Goal: Transaction & Acquisition: Purchase product/service

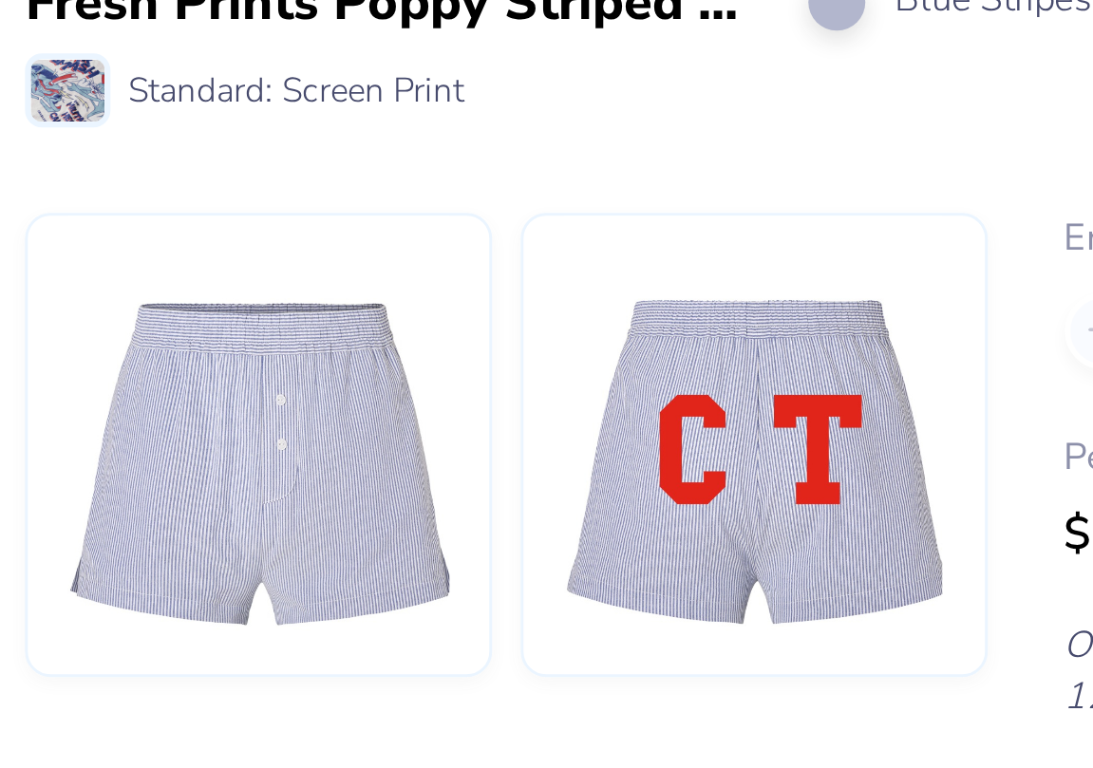
scroll to position [86, 0]
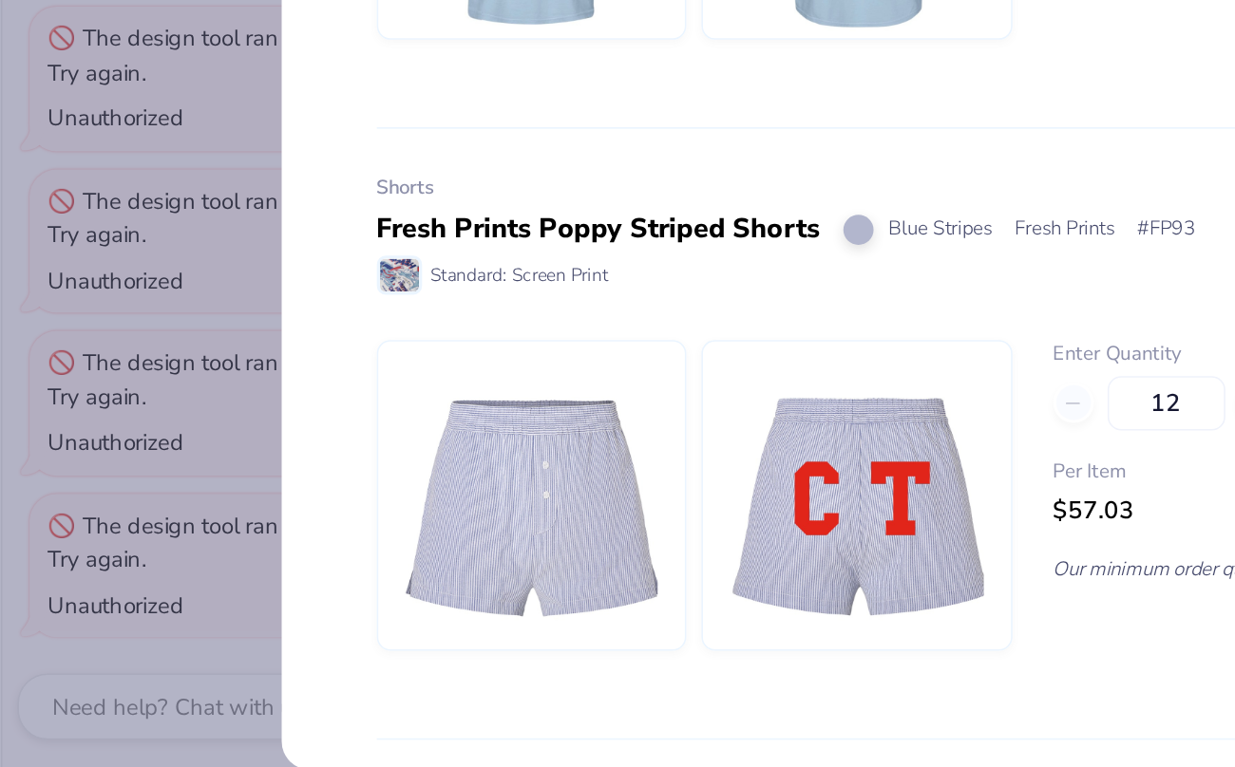
type textarea "x"
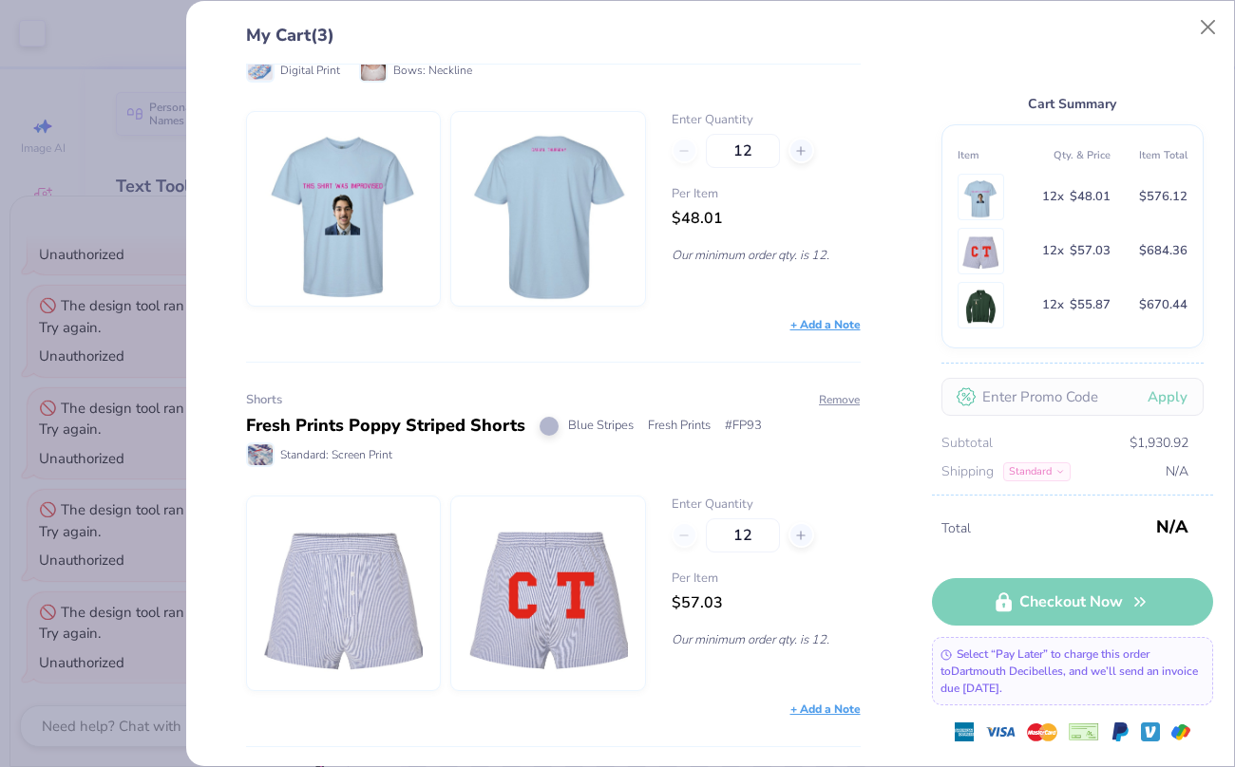
click at [383, 425] on div "Fresh Prints Poppy Striped Shorts" at bounding box center [385, 426] width 279 height 26
click at [664, 434] on div "Fresh Prints Poppy Striped Shorts Blue Stripes Fresh Prints # FP93" at bounding box center [553, 426] width 615 height 26
click at [356, 561] on img at bounding box center [343, 594] width 160 height 194
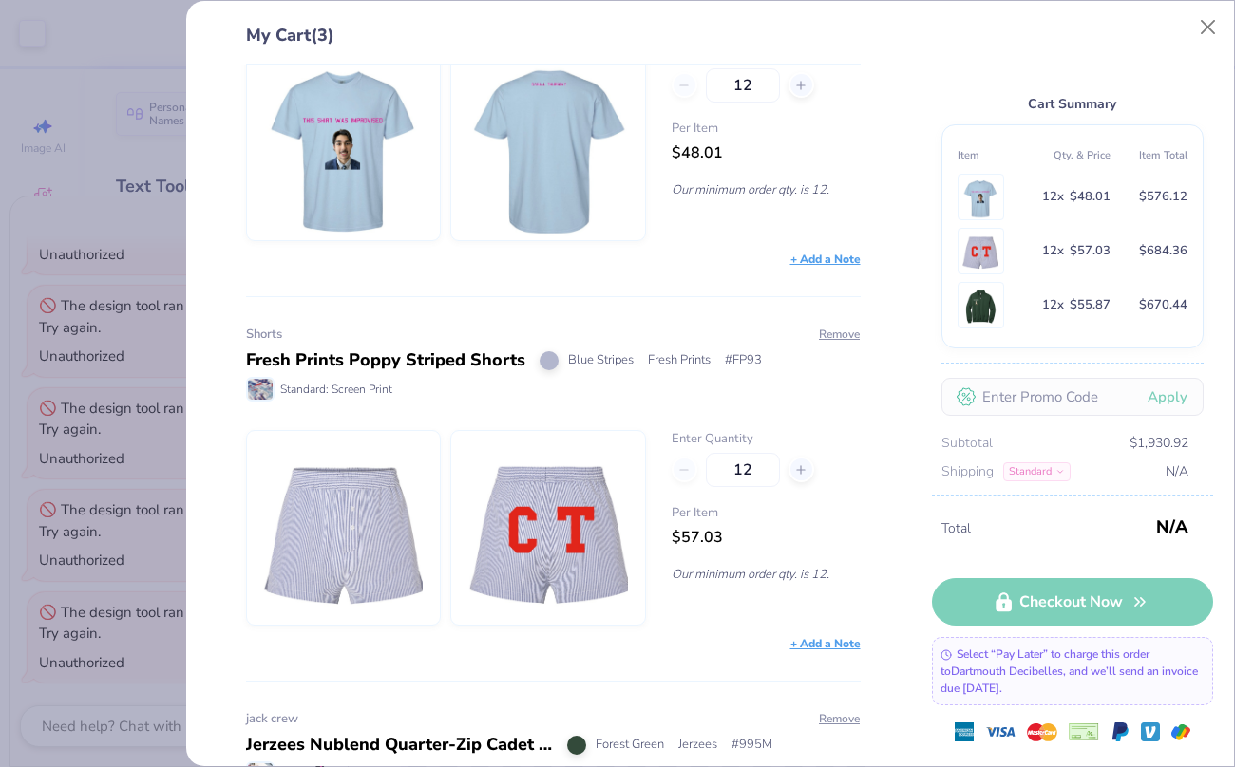
click at [710, 436] on label "Enter Quantity" at bounding box center [765, 439] width 189 height 19
click at [697, 465] on div "12" at bounding box center [765, 470] width 189 height 34
click at [683, 463] on div "12" at bounding box center [765, 470] width 189 height 34
click at [753, 467] on input "12" at bounding box center [743, 470] width 74 height 34
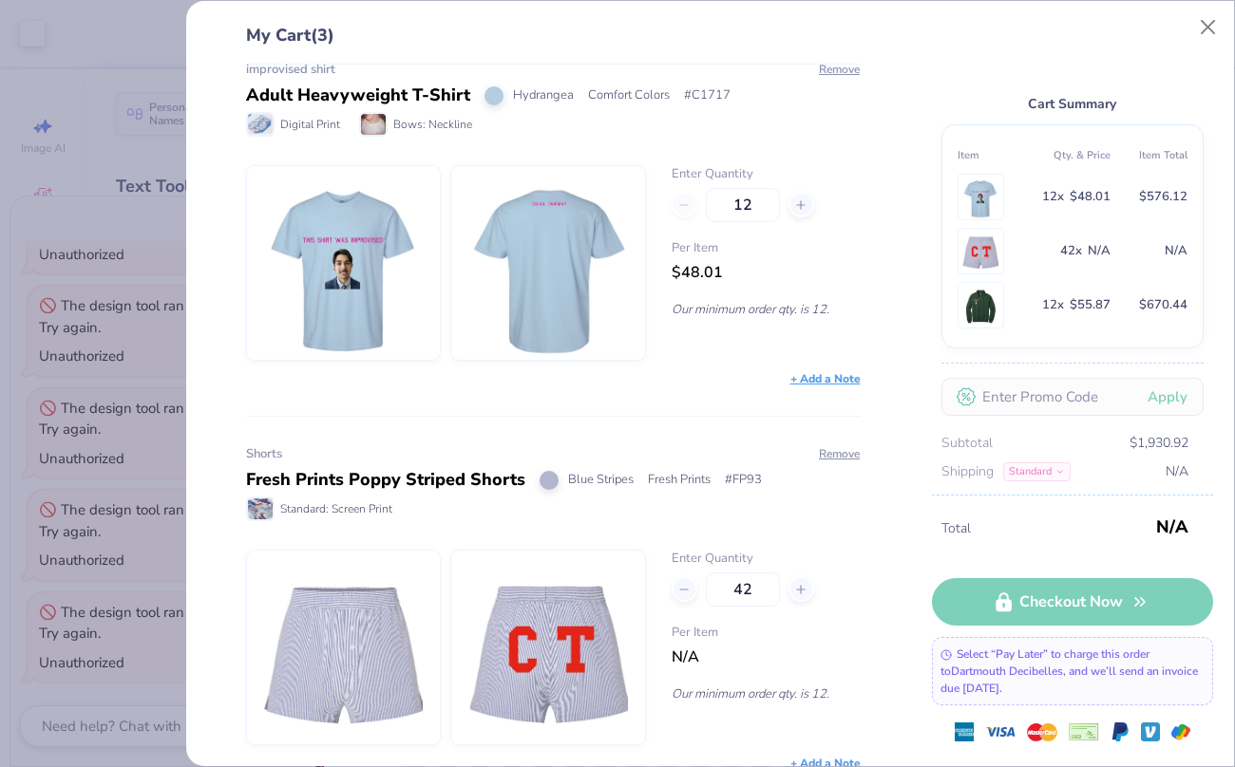
scroll to position [0, 0]
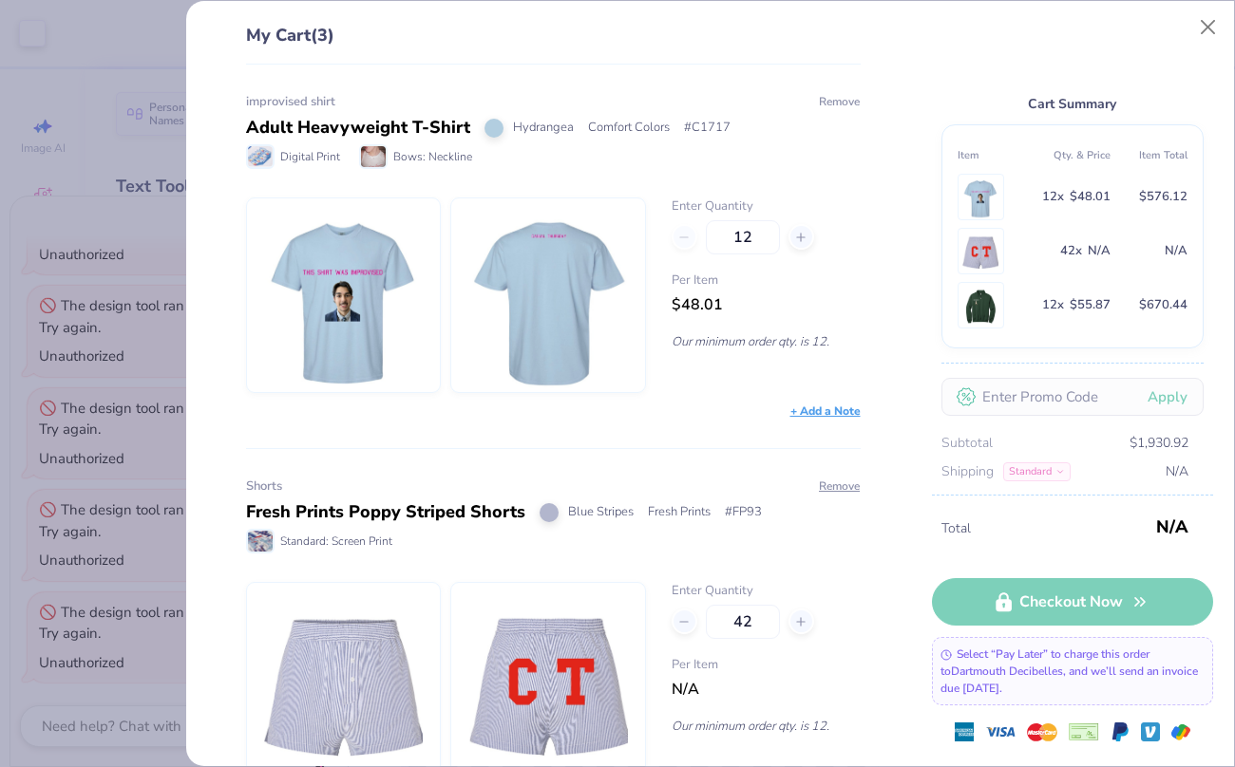
type input "42"
click at [832, 96] on button "Remove" at bounding box center [839, 101] width 43 height 17
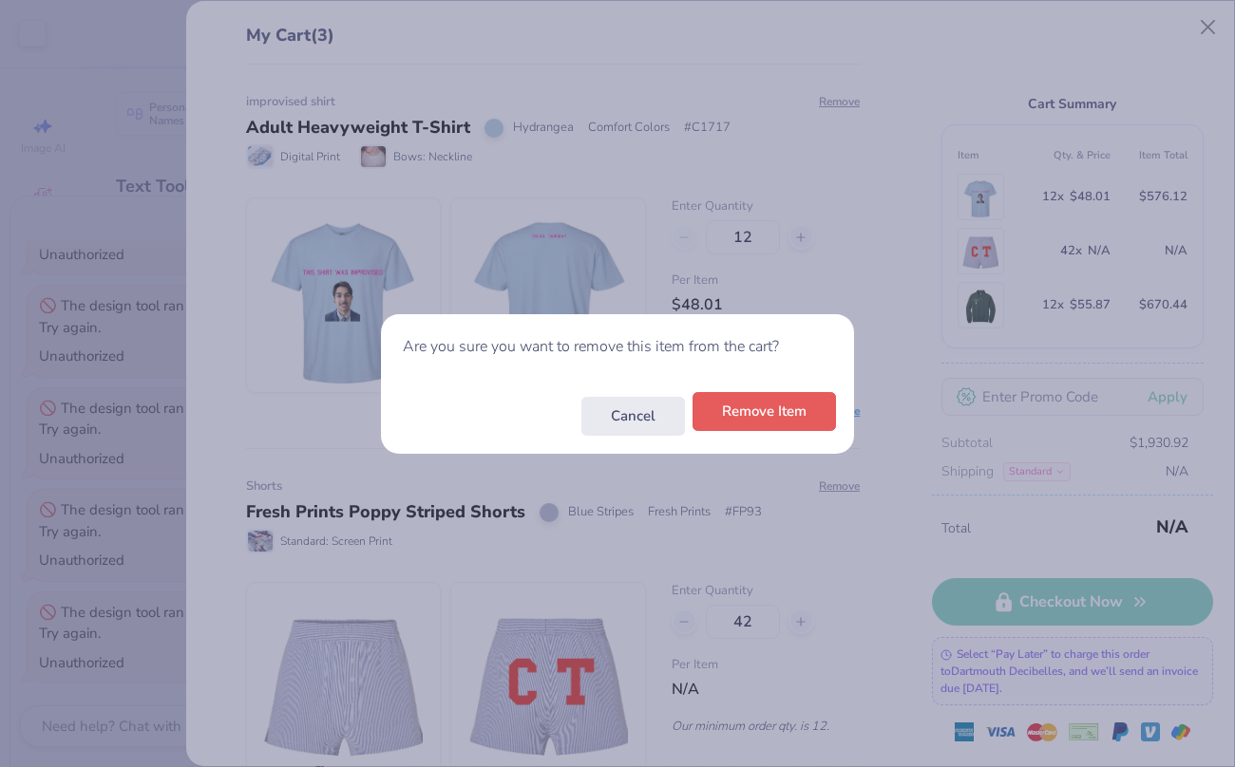
click at [785, 423] on button "Remove Item" at bounding box center [763, 411] width 143 height 39
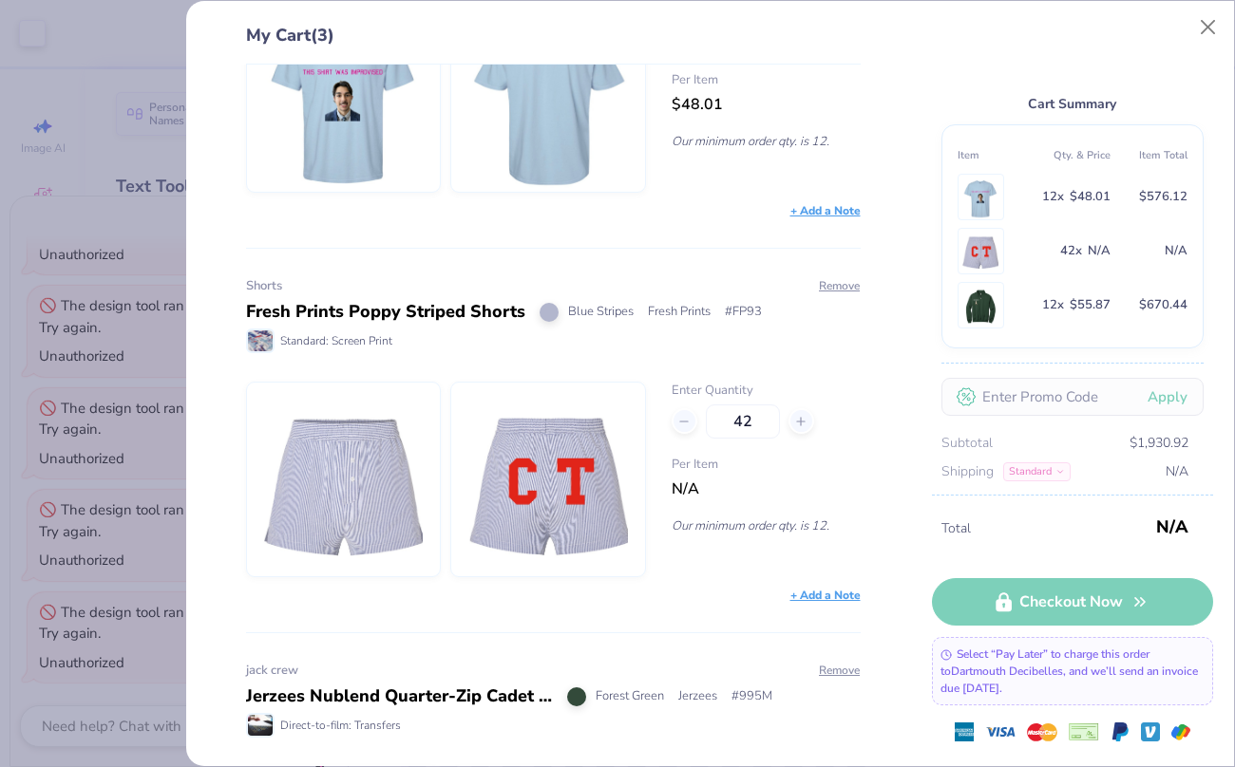
scroll to position [440, 0]
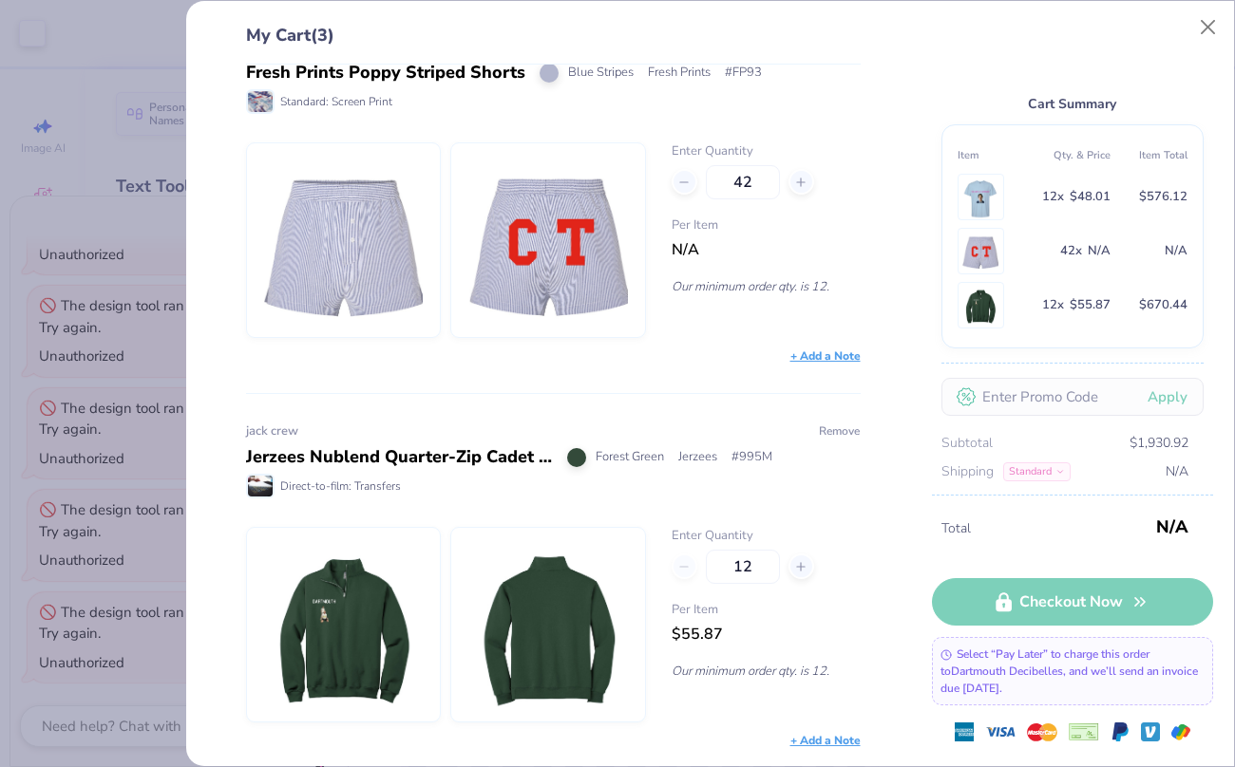
click at [846, 429] on button "Remove" at bounding box center [839, 431] width 43 height 17
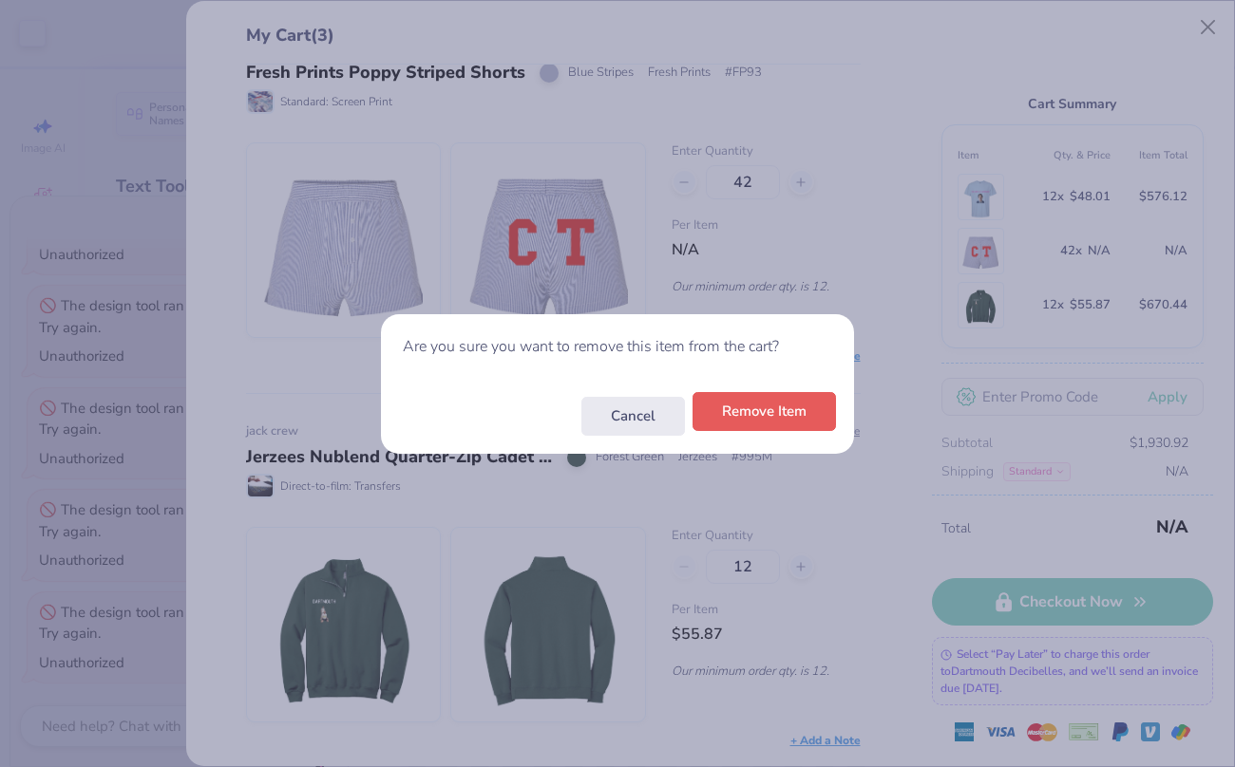
click at [775, 408] on button "Remove Item" at bounding box center [763, 411] width 143 height 39
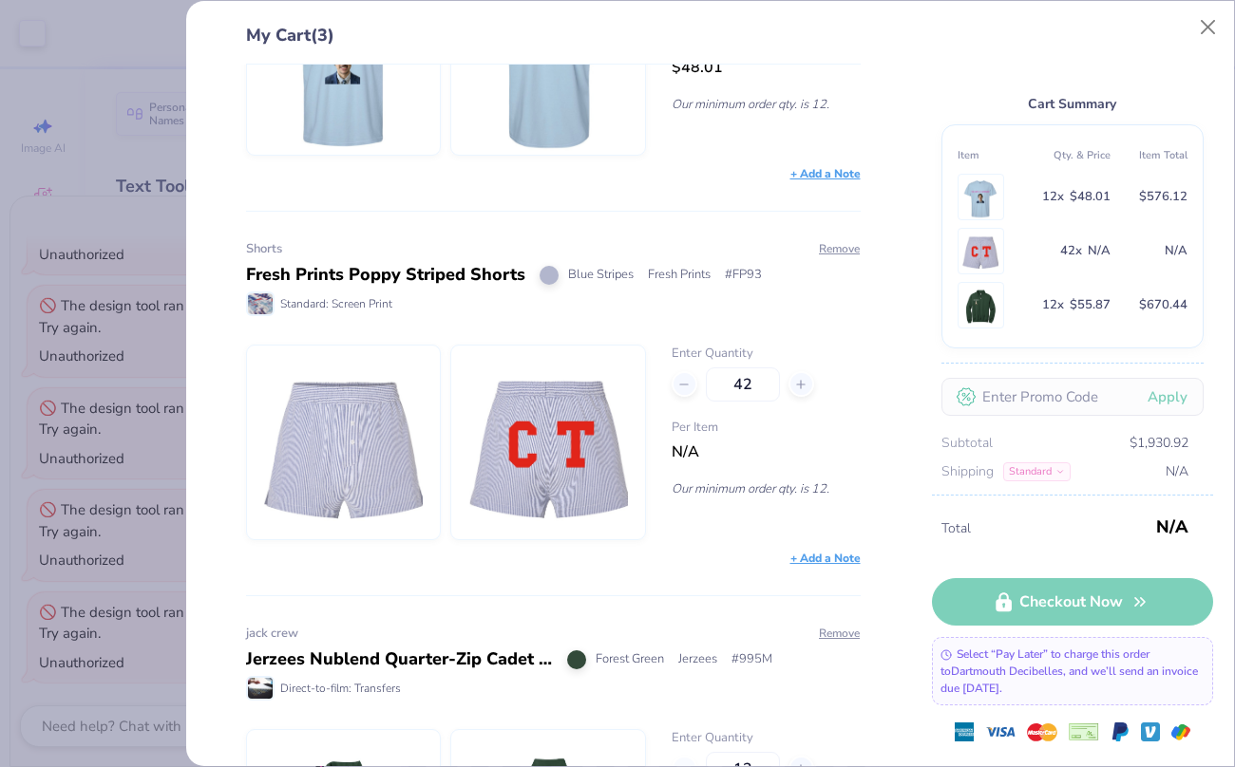
scroll to position [391, 0]
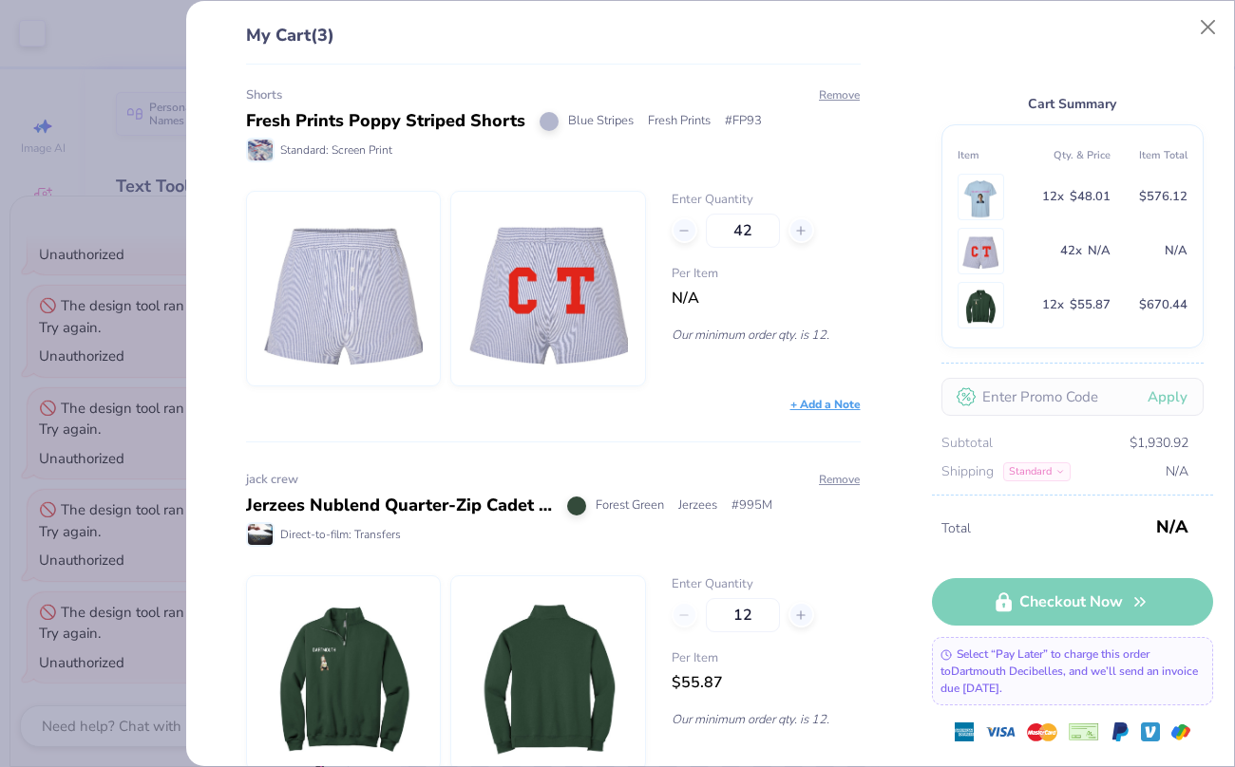
click at [550, 305] on img at bounding box center [548, 289] width 160 height 194
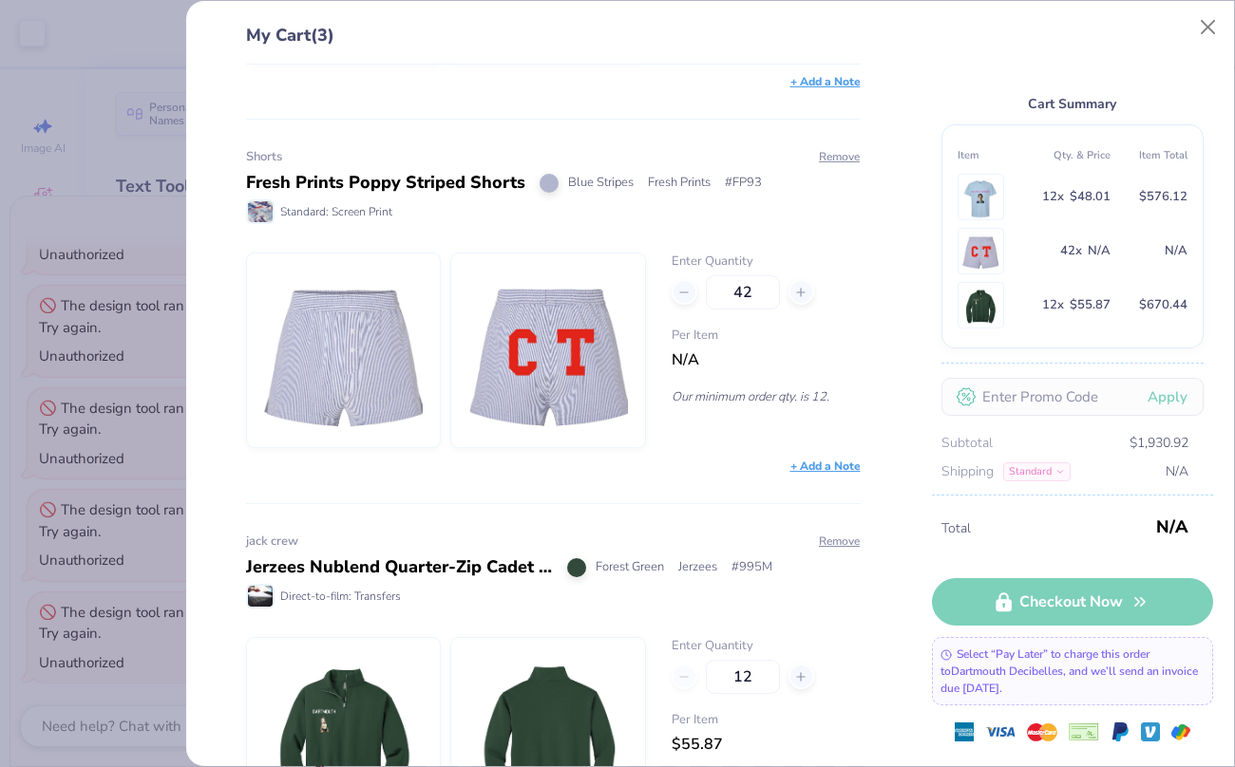
scroll to position [292, 0]
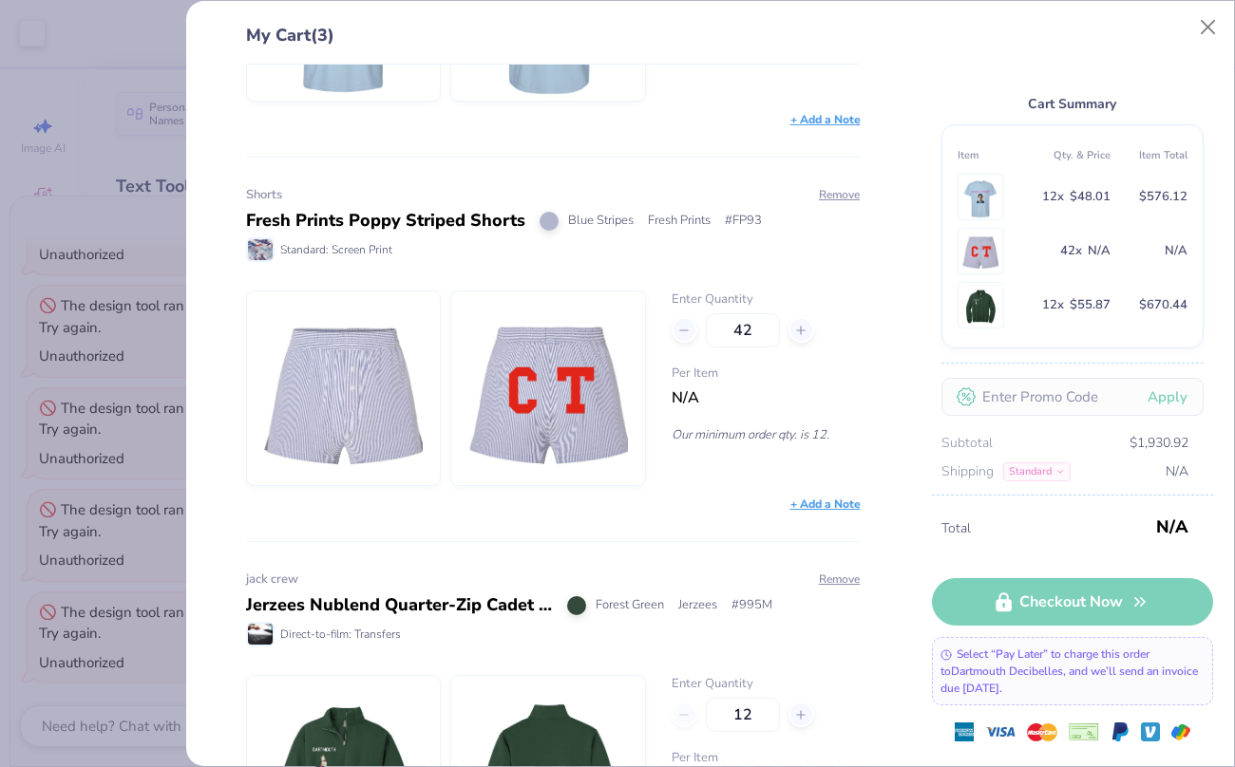
click at [297, 216] on div "Fresh Prints Poppy Striped Shorts" at bounding box center [385, 221] width 279 height 26
click at [481, 454] on img at bounding box center [548, 389] width 160 height 194
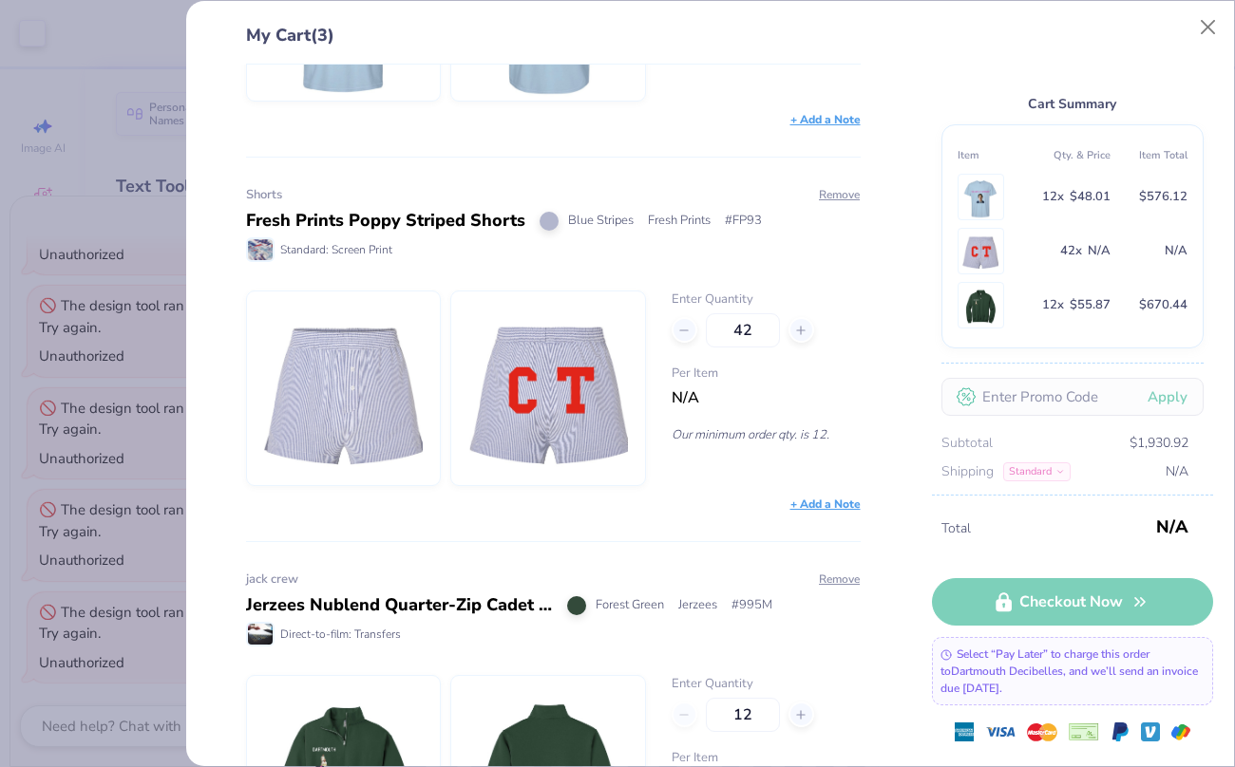
click at [79, 185] on div "My Cart (3) improvised shirt Adult Heavyweight T-Shirt Hydrangea Comfort Colors…" at bounding box center [617, 383] width 1235 height 767
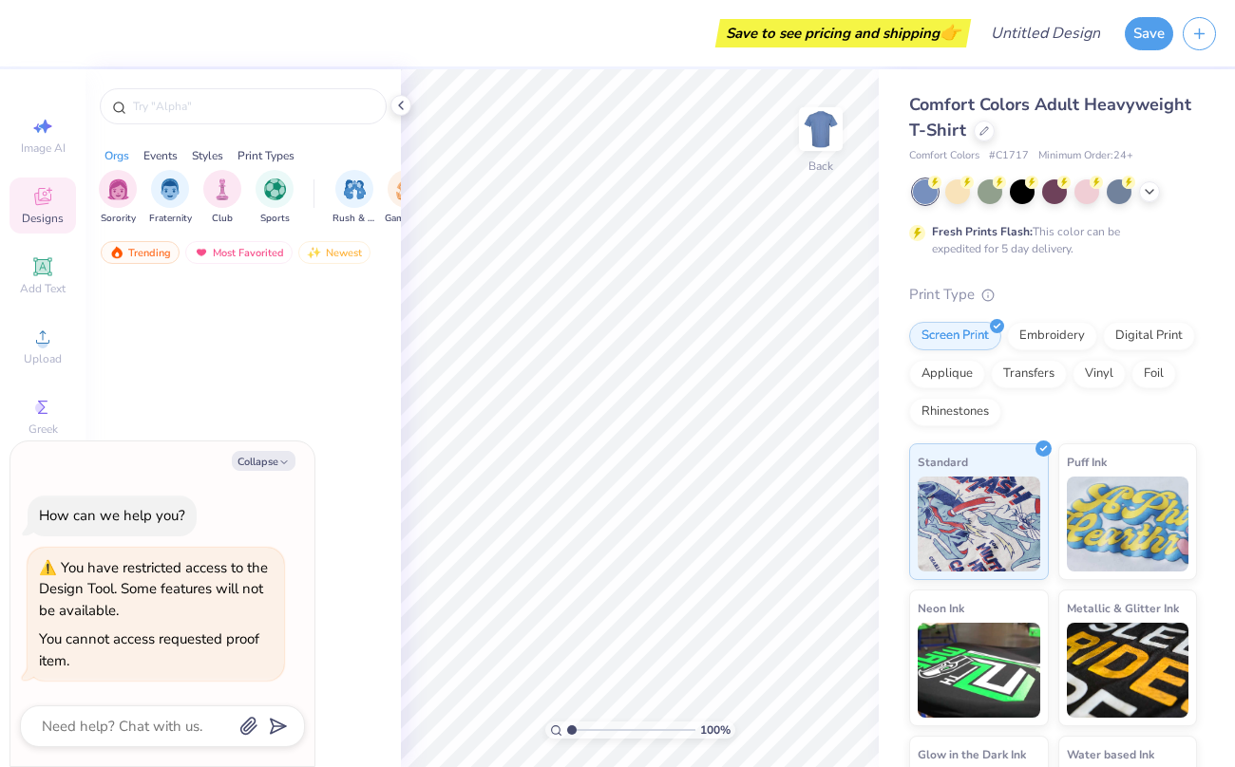
type textarea "x"
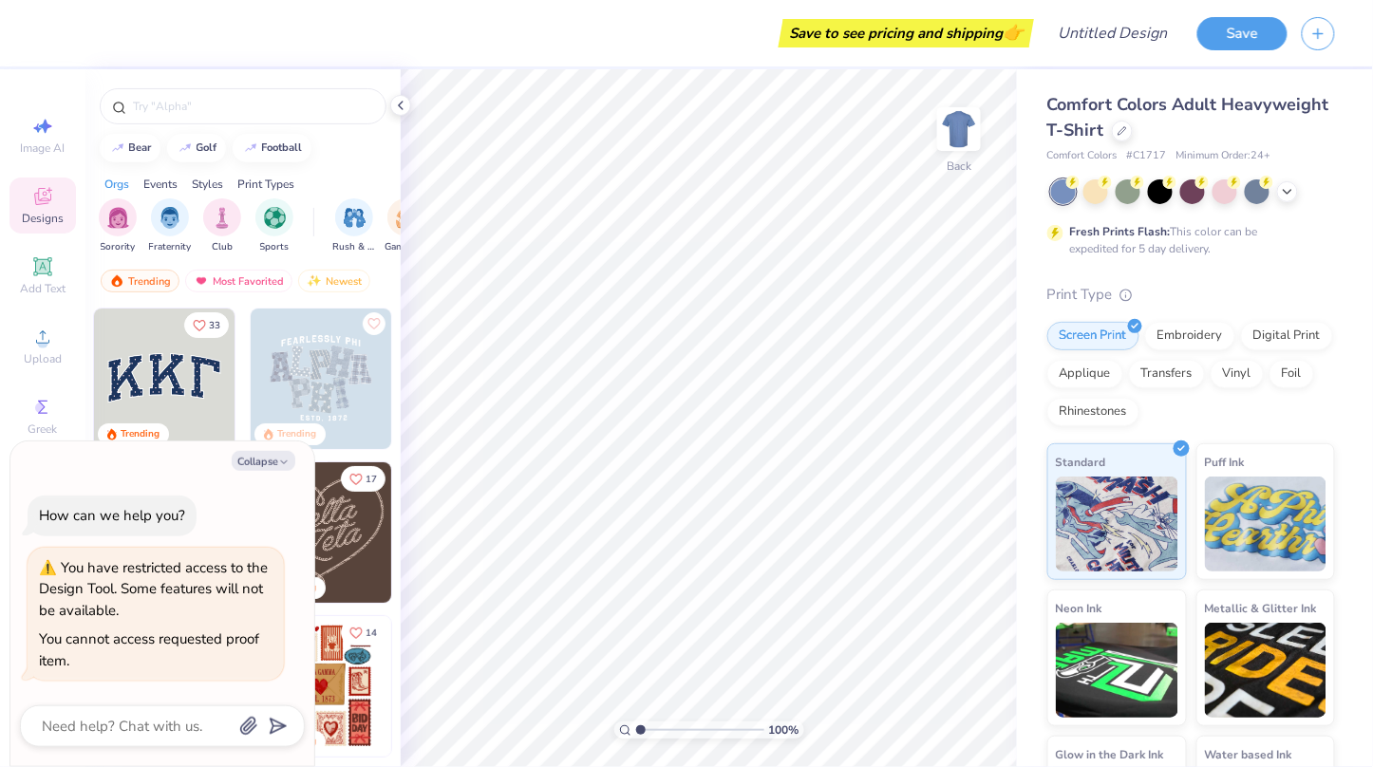
type textarea "x"
